Goal: Go to known website: Access a specific website the user already knows

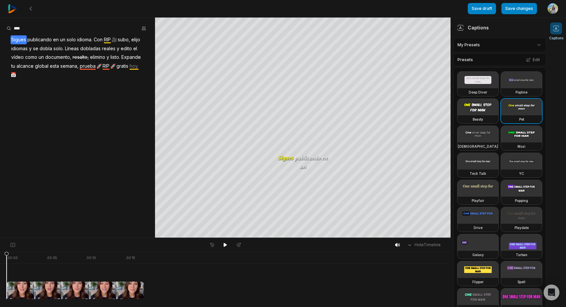
click at [11, 6] on img at bounding box center [12, 8] width 9 height 9
